Goal: Task Accomplishment & Management: Use online tool/utility

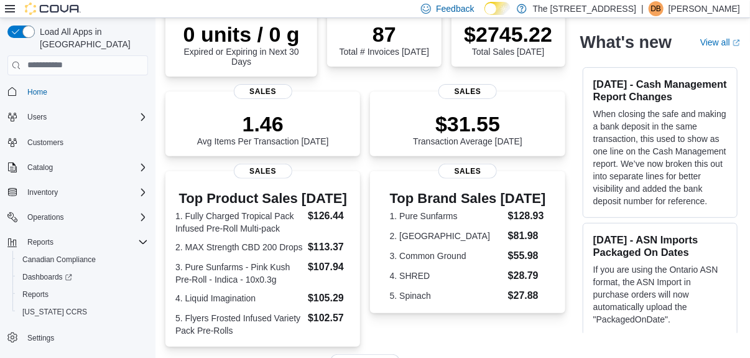
scroll to position [124, 0]
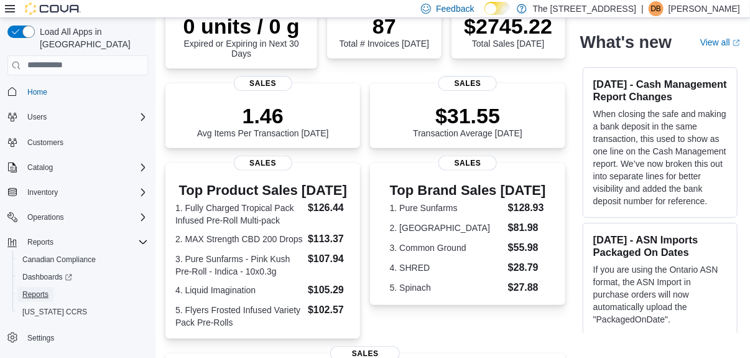
click at [40, 289] on span "Reports" at bounding box center [35, 294] width 26 height 10
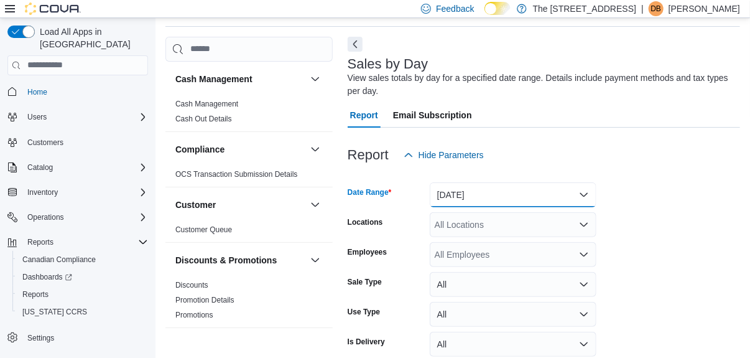
click at [466, 200] on button "[DATE]" at bounding box center [513, 194] width 167 height 25
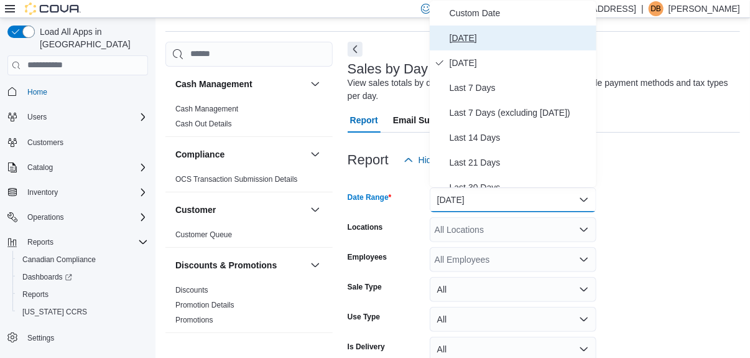
click at [459, 40] on span "[DATE]" at bounding box center [521, 37] width 142 height 15
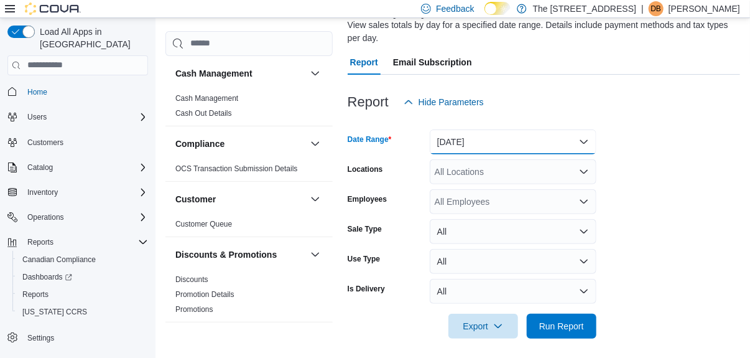
scroll to position [100, 0]
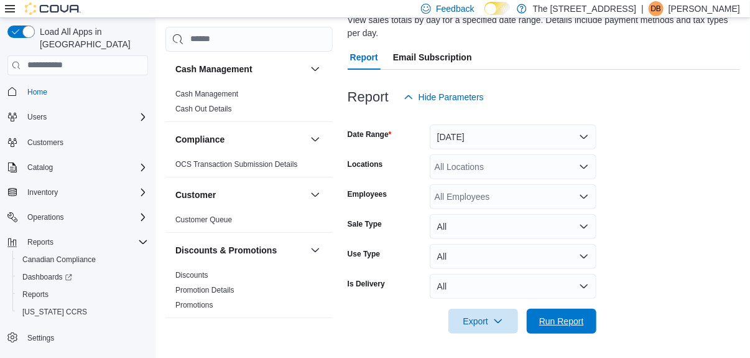
click at [553, 322] on span "Run Report" at bounding box center [561, 321] width 45 height 12
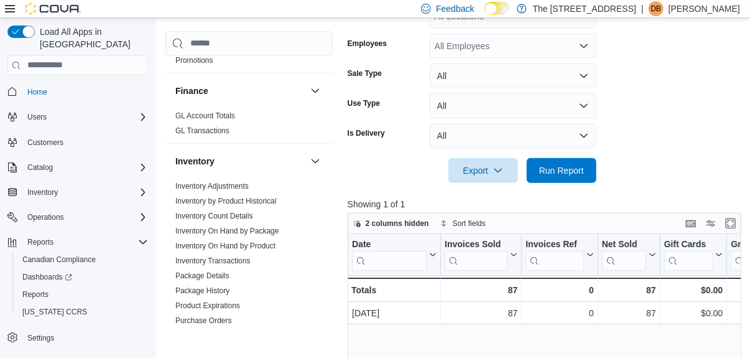
scroll to position [401, 0]
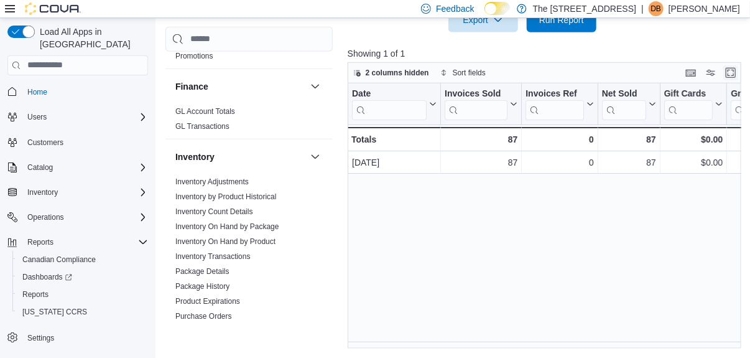
click at [732, 72] on button "Enter fullscreen" at bounding box center [731, 72] width 15 height 15
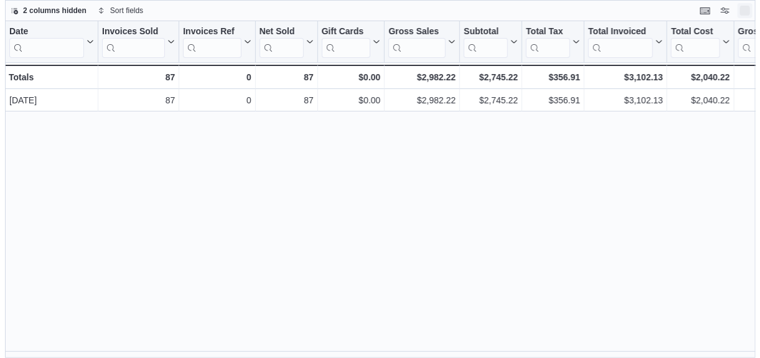
scroll to position [0, 0]
